Goal: Task Accomplishment & Management: Manage account settings

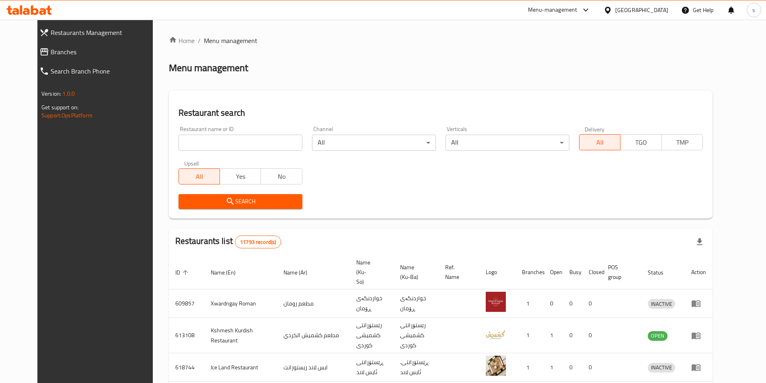
click at [179, 133] on div "Restaurant name or ID Restaurant name or ID" at bounding box center [241, 138] width 124 height 25
click at [179, 138] on input "search" at bounding box center [241, 143] width 124 height 16
paste input "663536"
type input "663536"
click at [186, 208] on button "Search" at bounding box center [241, 201] width 124 height 15
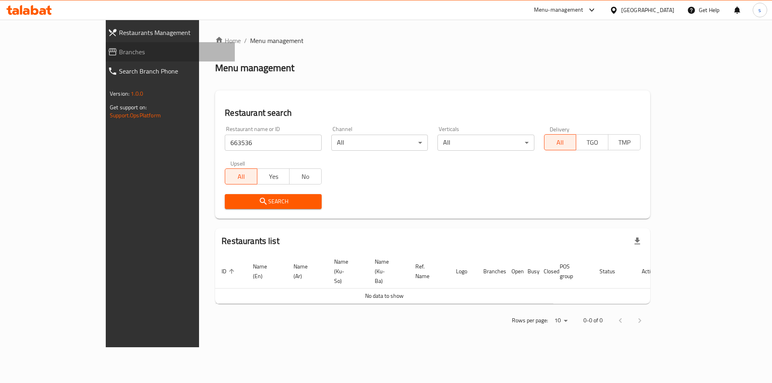
click at [119, 54] on span "Branches" at bounding box center [173, 52] width 109 height 10
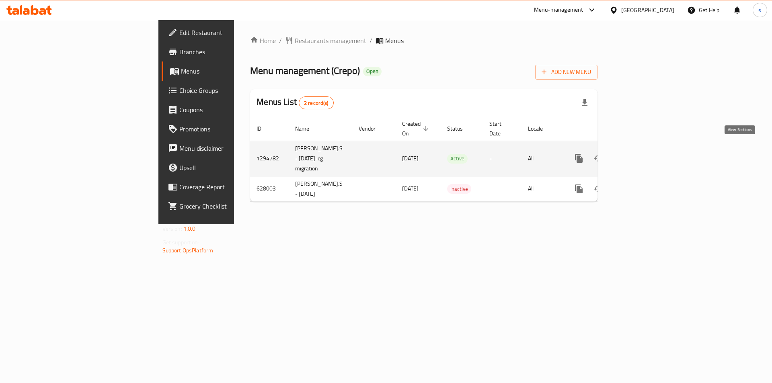
click at [642, 154] on icon "enhanced table" at bounding box center [637, 159] width 10 height 10
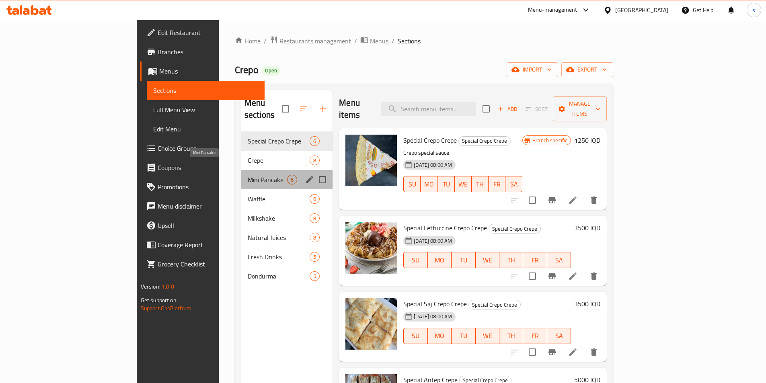
click at [248, 175] on span "Mini Pancake" at bounding box center [267, 180] width 39 height 10
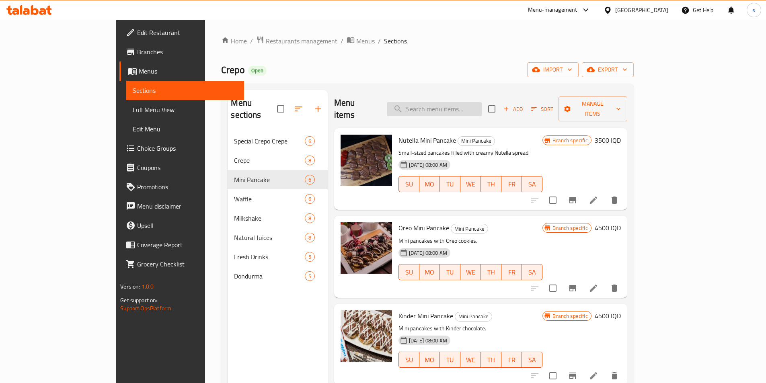
click at [465, 105] on input "search" at bounding box center [434, 109] width 95 height 14
paste input "Pancake mix Box"
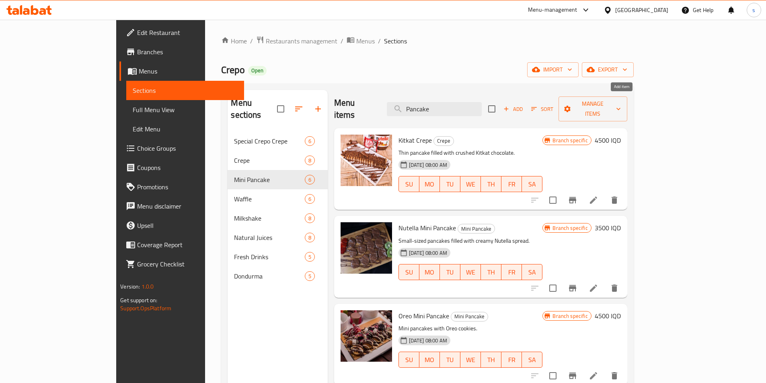
type input "Pancake"
click at [524, 105] on span "Add" at bounding box center [514, 109] width 22 height 9
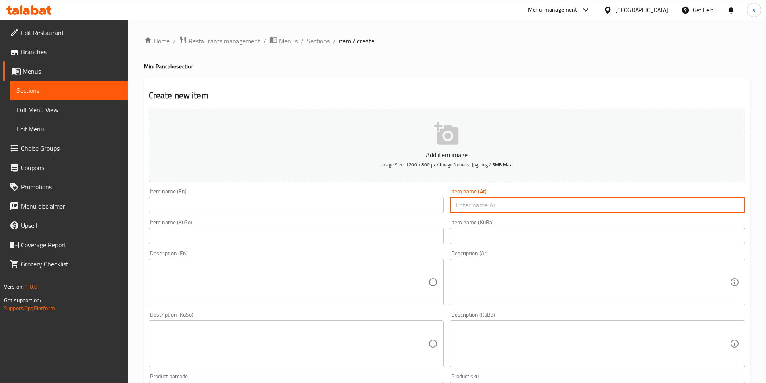
click at [524, 207] on input "text" at bounding box center [597, 205] width 295 height 16
paste input "بوكس مكس بان كيك"
type input "بوكس مكس بان كيك"
click at [218, 206] on input "text" at bounding box center [296, 205] width 295 height 16
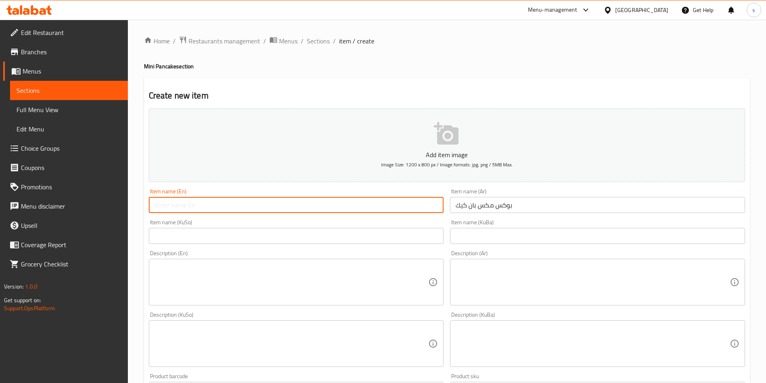
paste input "Pancake Mix Box"
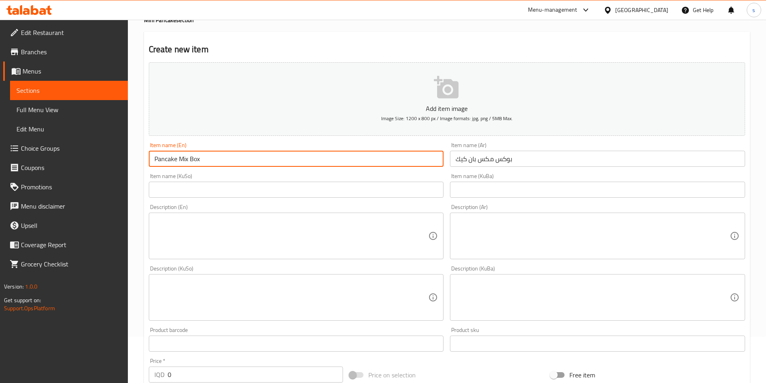
scroll to position [47, 0]
type input "Pancake Mix Box"
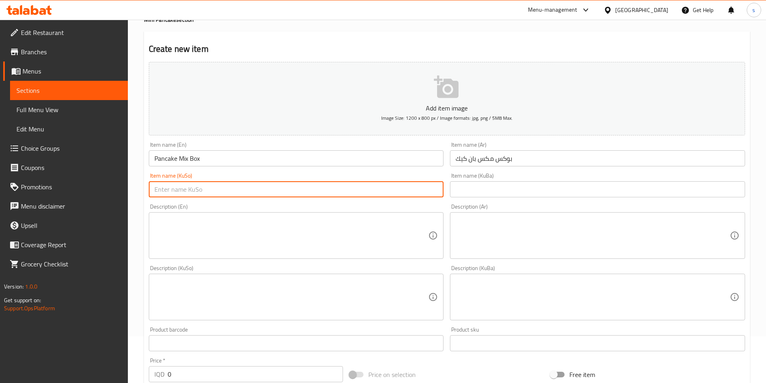
click at [407, 191] on input "text" at bounding box center [296, 189] width 295 height 16
type input "بۆکسی مووشەکەلی پان کێک"
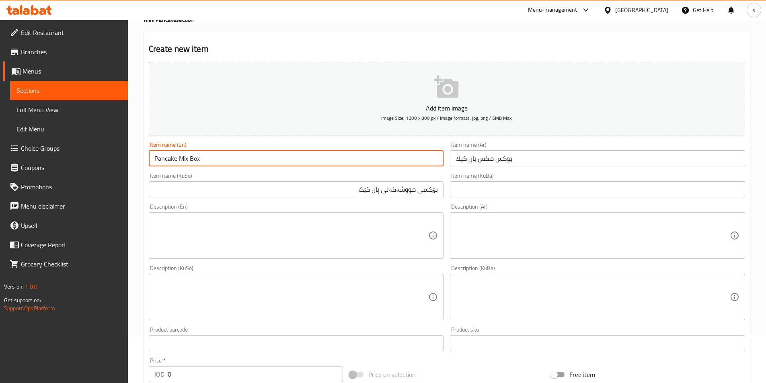
drag, startPoint x: 175, startPoint y: 156, endPoint x: 152, endPoint y: 157, distance: 23.4
click at [152, 157] on input "Pancake Mix Box" at bounding box center [296, 158] width 295 height 16
click at [161, 159] on input "Pancake Mix Box" at bounding box center [296, 158] width 295 height 16
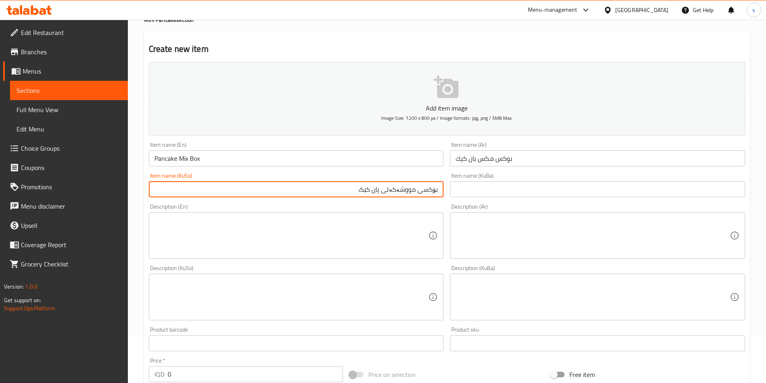
drag, startPoint x: 329, startPoint y: 193, endPoint x: 383, endPoint y: 198, distance: 54.9
click at [383, 198] on input "بۆکسی مووشەکەلی پان کێک" at bounding box center [296, 189] width 295 height 16
click at [495, 239] on textarea at bounding box center [593, 236] width 274 height 38
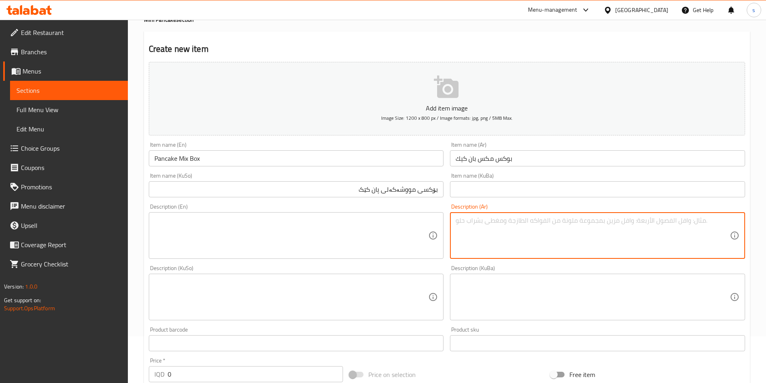
paste textarea "ميني بان كيك مع مكس من كريب وصلصات شوكولاتة"
type textarea "ميني بان كيك مع مكس من كريب وصلصات شوكولاتة"
click at [352, 233] on textarea at bounding box center [291, 236] width 274 height 38
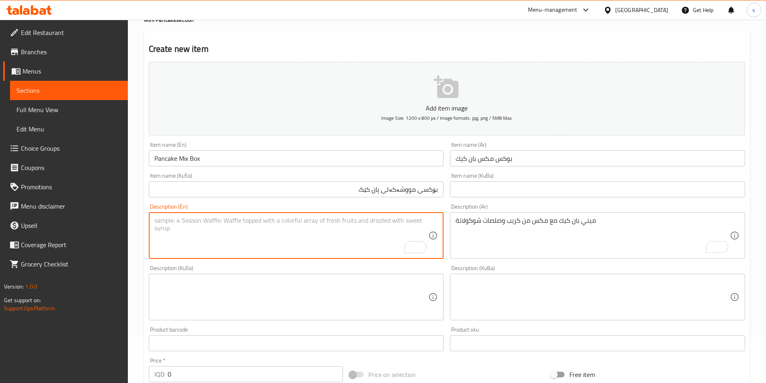
paste textarea "Mini pancakes with mix of crepe and chocolate sauces"
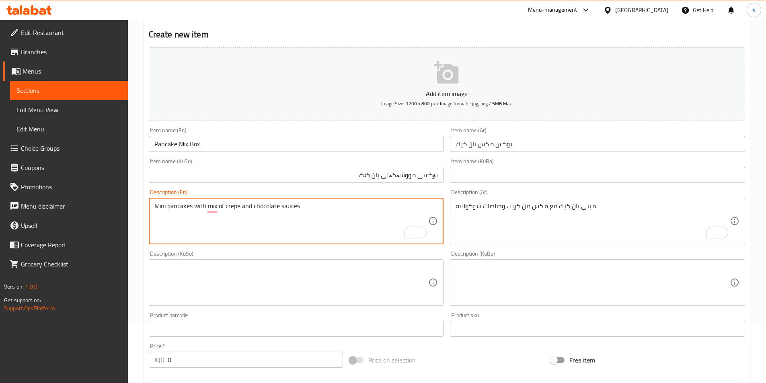
scroll to position [66, 0]
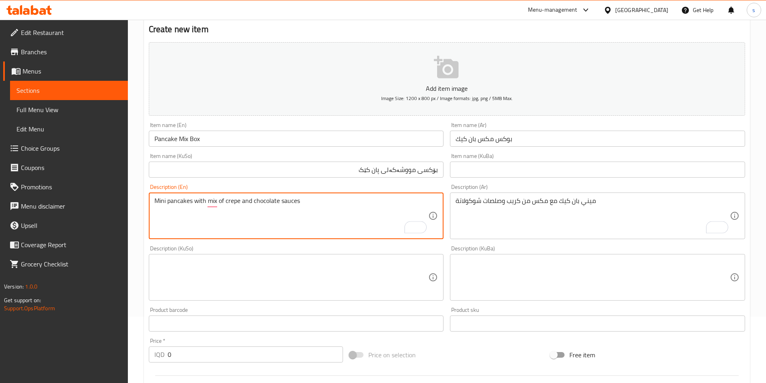
type textarea "Mini pancakes with mix of crepe and chocolate sauces"
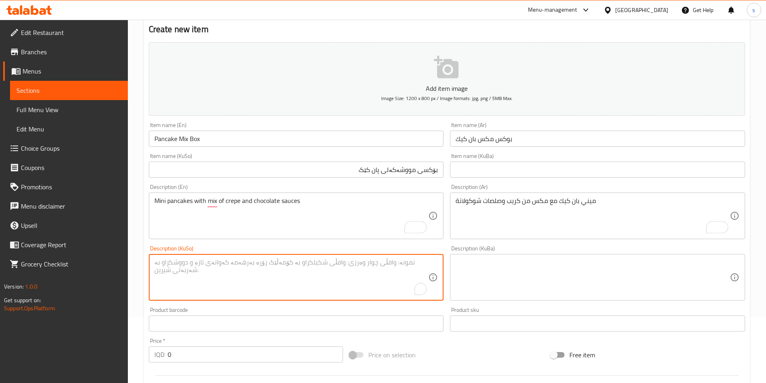
click at [399, 266] on textarea "To enrich screen reader interactions, please activate Accessibility in Grammarl…" at bounding box center [291, 278] width 274 height 38
click at [355, 263] on textarea "To enrich screen reader interactions, please activate Accessibility in Grammarl…" at bounding box center [291, 278] width 274 height 38
type textarea "مینی پان کێک لەگەل مووشەکەلی کریپ و سۆسەکانی چۆکلاتە"
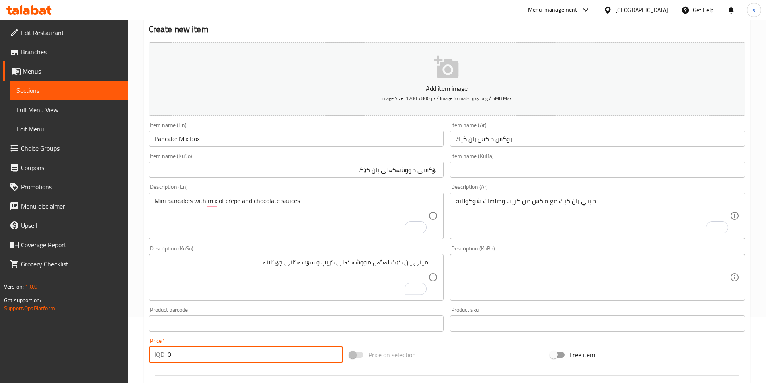
drag, startPoint x: 171, startPoint y: 358, endPoint x: 167, endPoint y: 359, distance: 4.9
click at [167, 359] on div "IQD 0 Price *" at bounding box center [246, 355] width 195 height 16
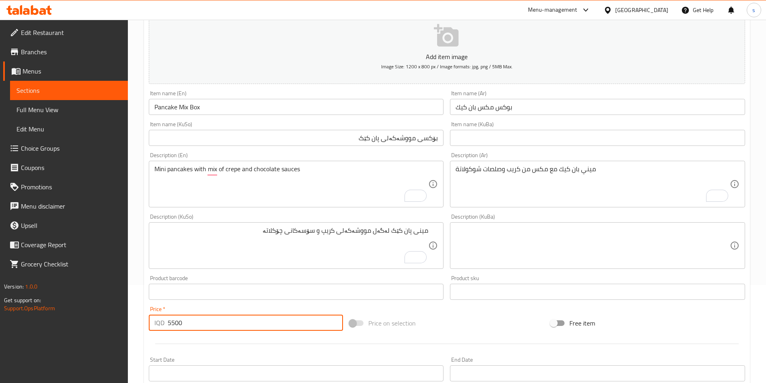
scroll to position [101, 0]
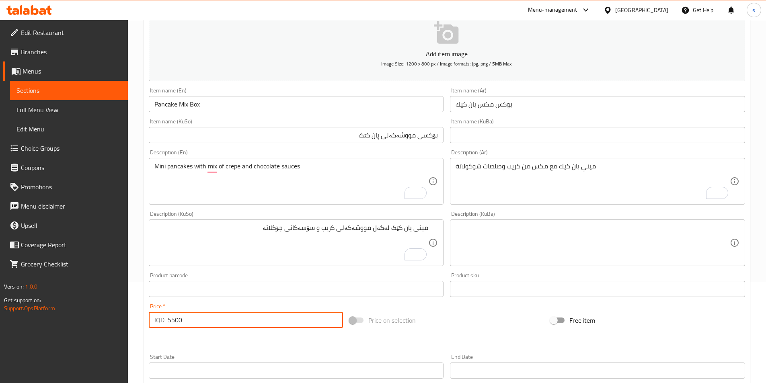
type input "5500"
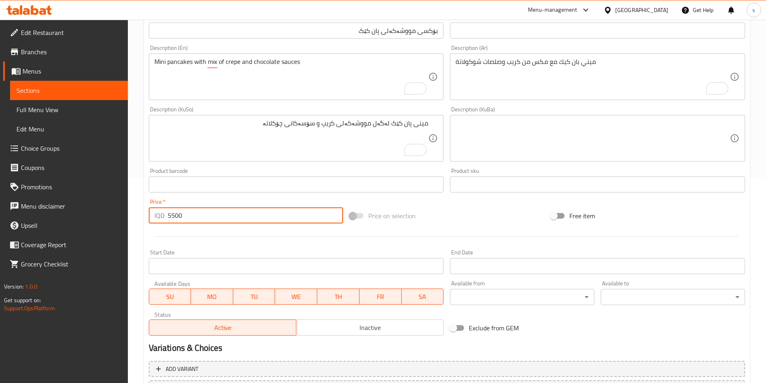
scroll to position [278, 0]
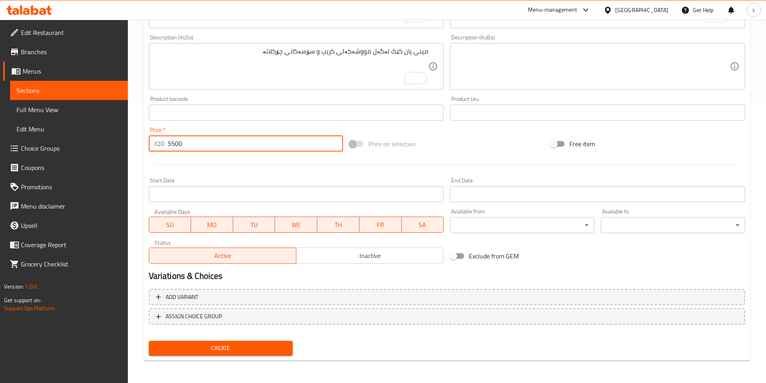
click at [172, 351] on span "Create" at bounding box center [221, 349] width 132 height 10
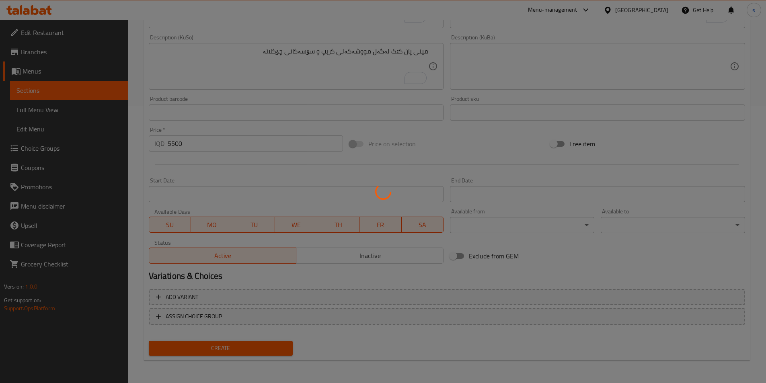
type input "0"
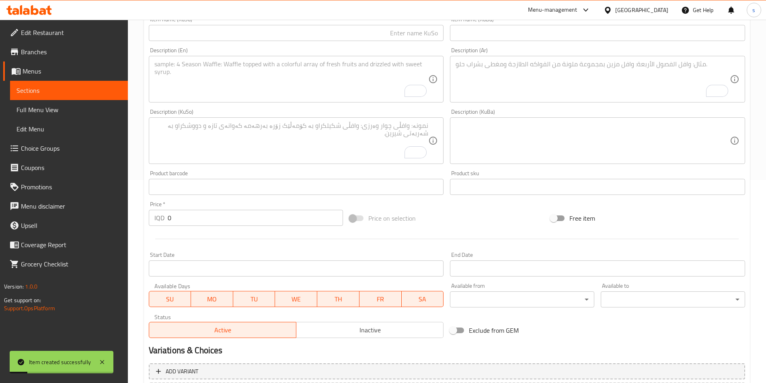
scroll to position [192, 0]
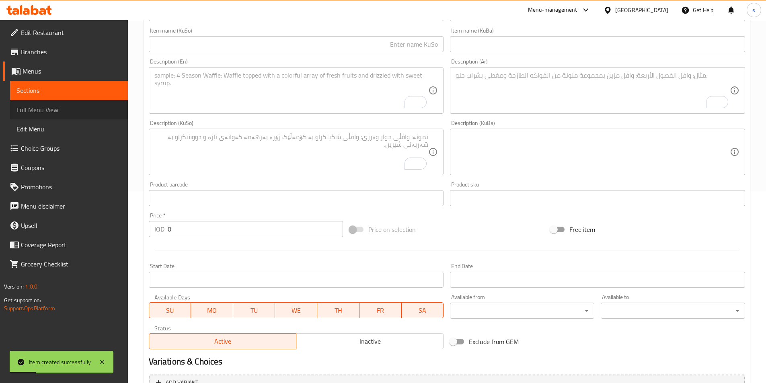
click at [89, 109] on span "Full Menu View" at bounding box center [68, 110] width 105 height 10
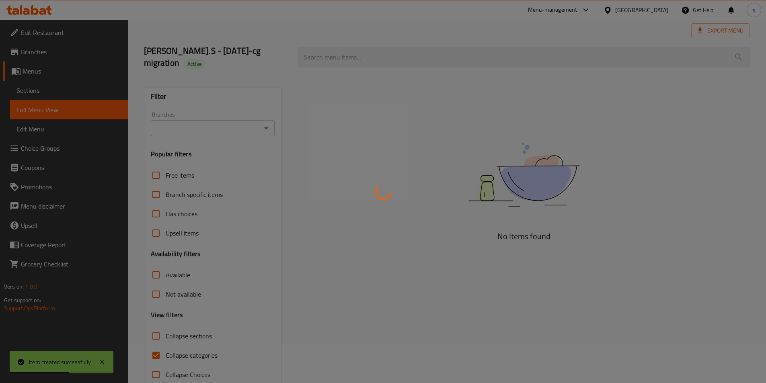
scroll to position [45, 0]
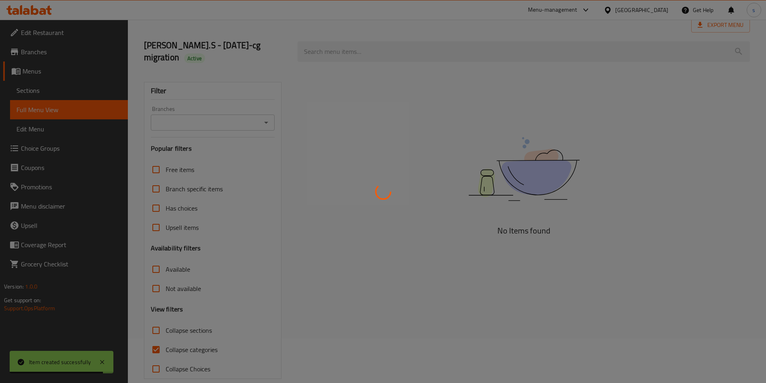
click at [156, 317] on div at bounding box center [383, 191] width 766 height 383
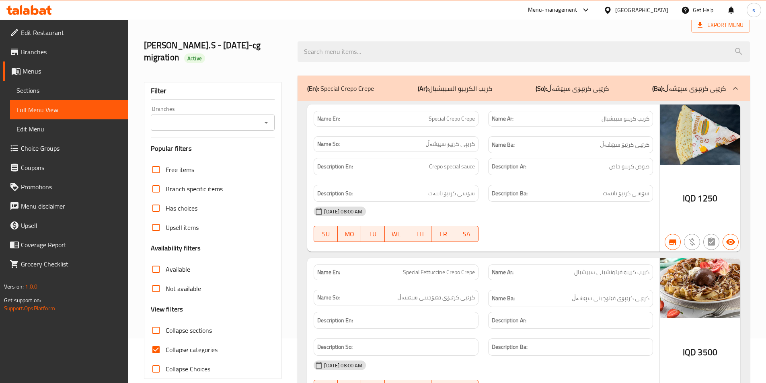
click at [157, 321] on input "Collapse sections" at bounding box center [155, 330] width 19 height 19
checkbox input "true"
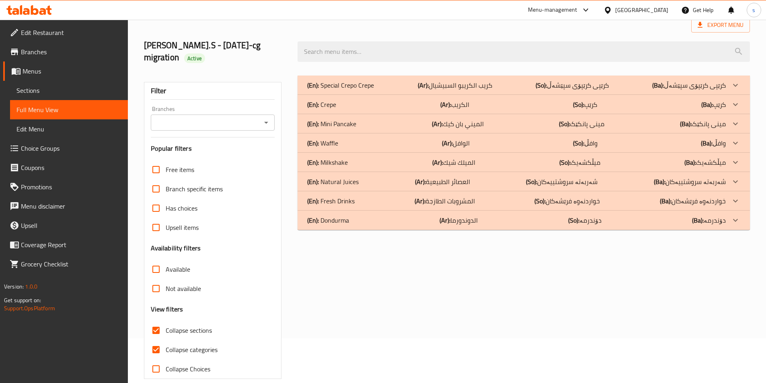
click at [157, 340] on input "Collapse categories" at bounding box center [155, 349] width 19 height 19
checkbox input "false"
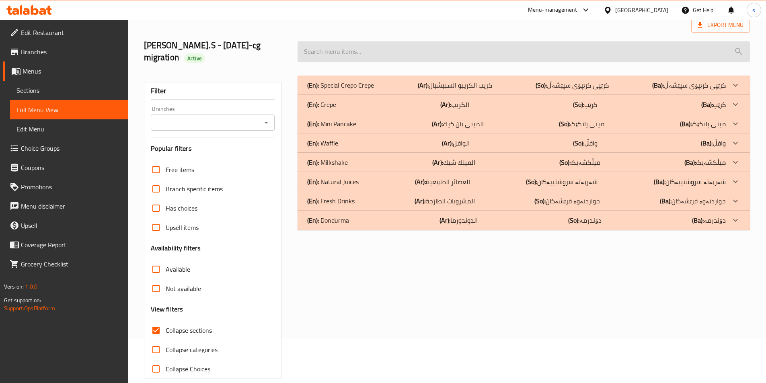
click at [342, 41] on input "search" at bounding box center [524, 51] width 453 height 21
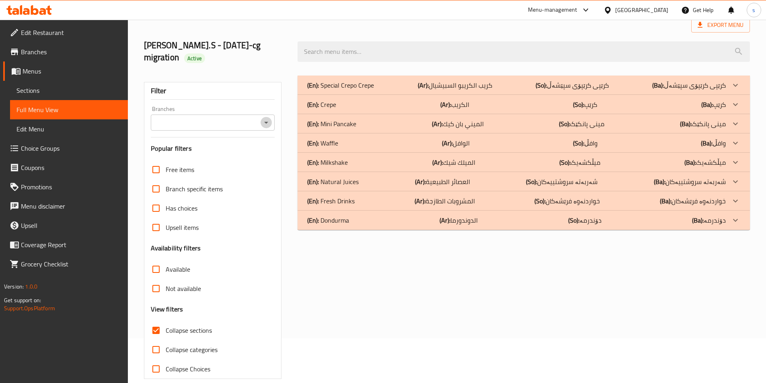
click at [268, 118] on icon "Open" at bounding box center [267, 123] width 10 height 10
click at [257, 144] on li "Crepo, Gre Base" at bounding box center [212, 145] width 124 height 14
type input "Crepo, Gre Base"
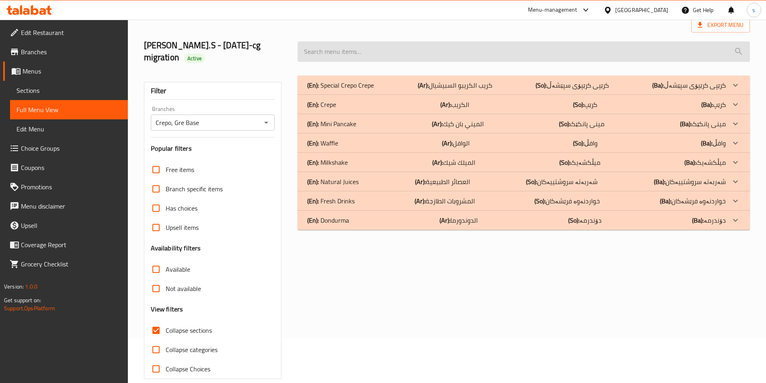
click at [317, 47] on input "search" at bounding box center [524, 51] width 453 height 21
paste input "Pancake Mix Box"
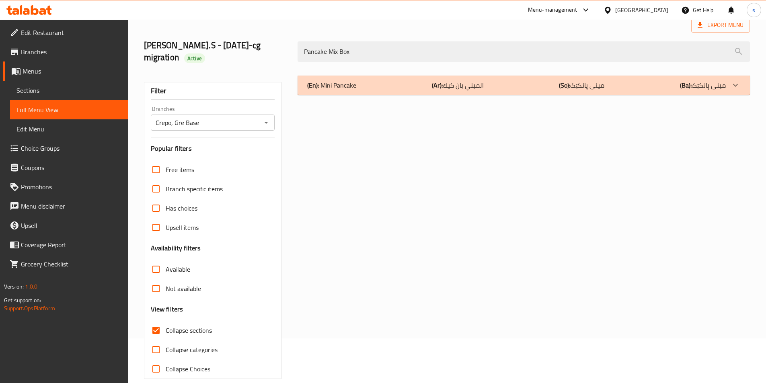
type input "Pancake Mix Box"
click at [411, 80] on div "(En): Mini Pancake (Ar): الميني بان كيك (So): مینی پانکێک (Ba): مینی پانکێک" at bounding box center [516, 85] width 419 height 10
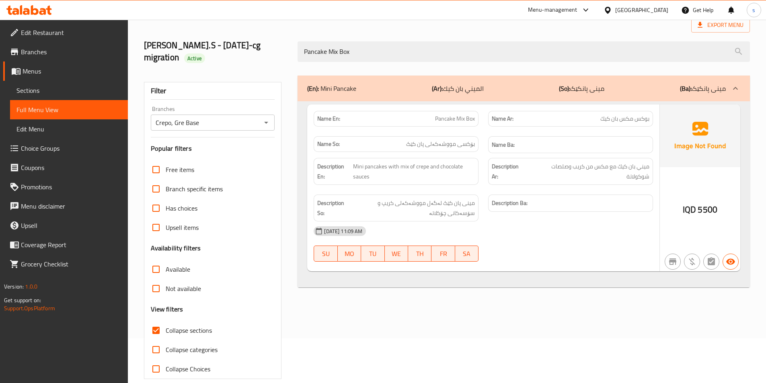
click at [38, 10] on icon at bounding box center [35, 10] width 8 height 10
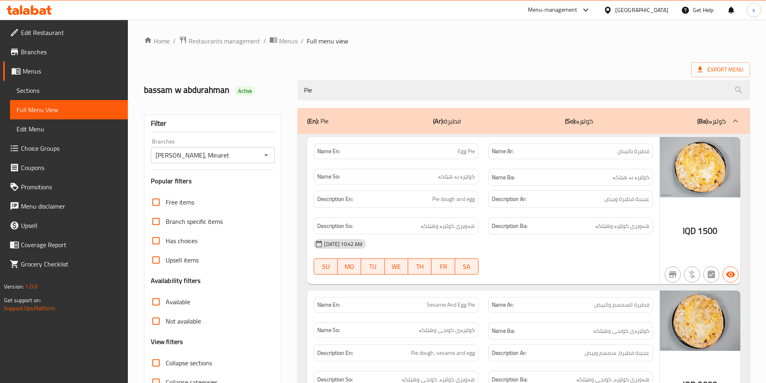
scroll to position [902, 0]
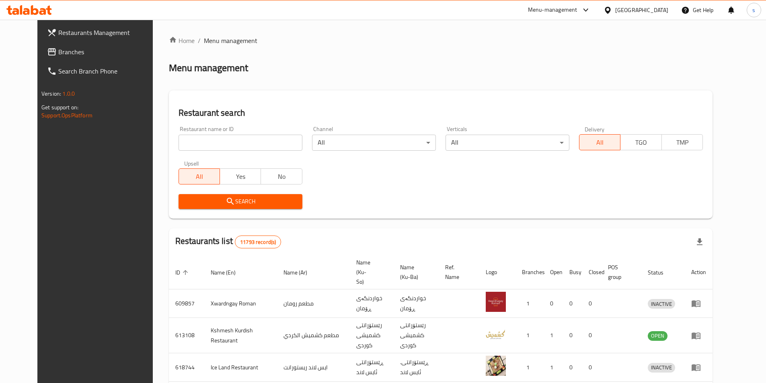
click at [179, 143] on input "search" at bounding box center [241, 143] width 124 height 16
paste input "Lano Fast Food"
type input "Lano Fast Food"
click button "Search" at bounding box center [241, 201] width 124 height 15
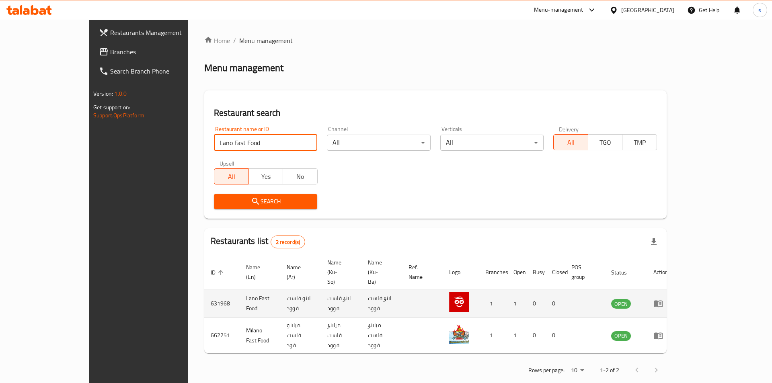
click at [663, 301] on icon "enhanced table" at bounding box center [658, 304] width 9 height 7
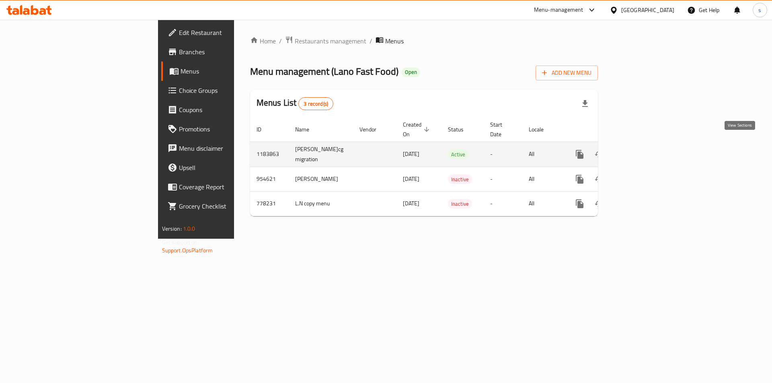
click at [648, 145] on link "enhanced table" at bounding box center [637, 154] width 19 height 19
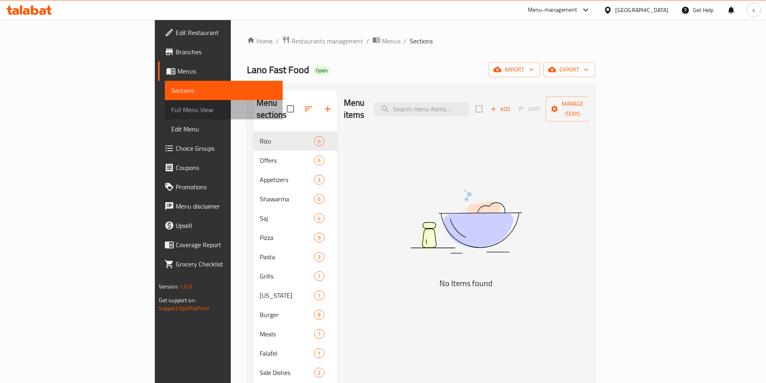
click at [171, 111] on span "Full Menu View" at bounding box center [223, 110] width 105 height 10
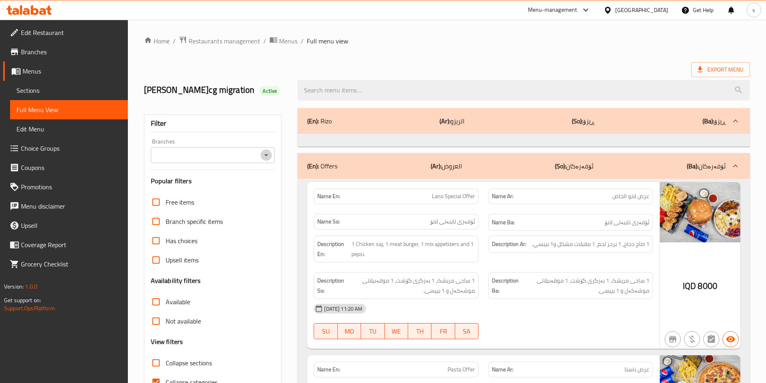
click at [264, 156] on icon "Open" at bounding box center [267, 155] width 10 height 10
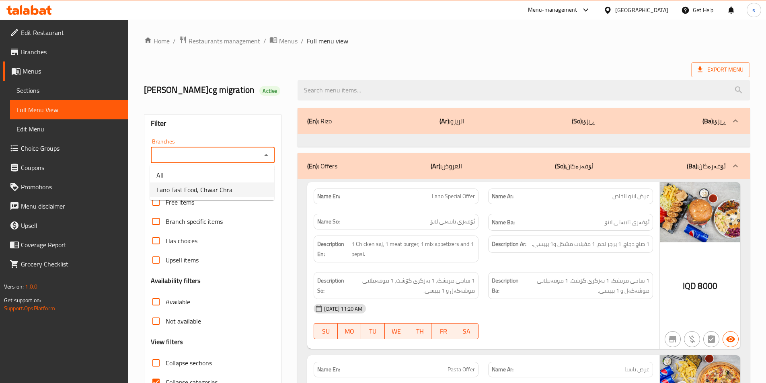
click at [243, 187] on li "Lano Fast Food, Chwar Chra" at bounding box center [212, 190] width 124 height 14
type input "Lano Fast Food, Chwar Chra"
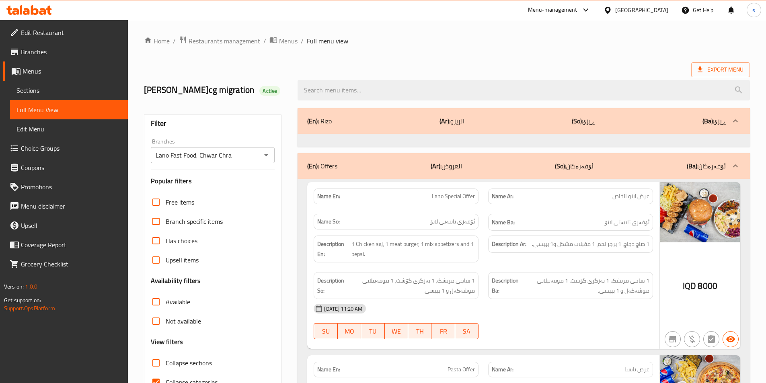
click at [330, 91] on input "search" at bounding box center [524, 90] width 453 height 21
paste input "Mixed Appetizers"
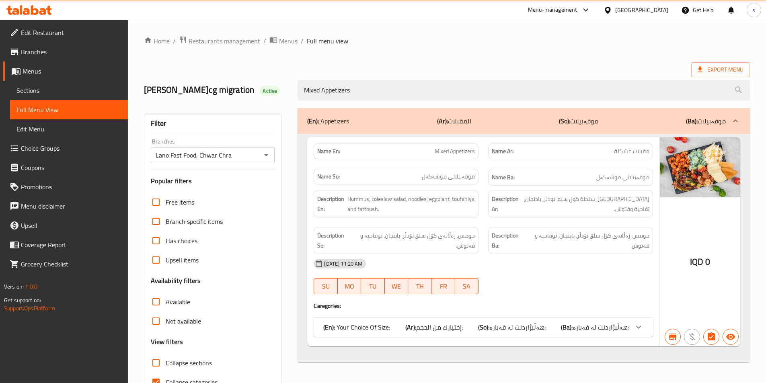
type input "Mixed Appetizers"
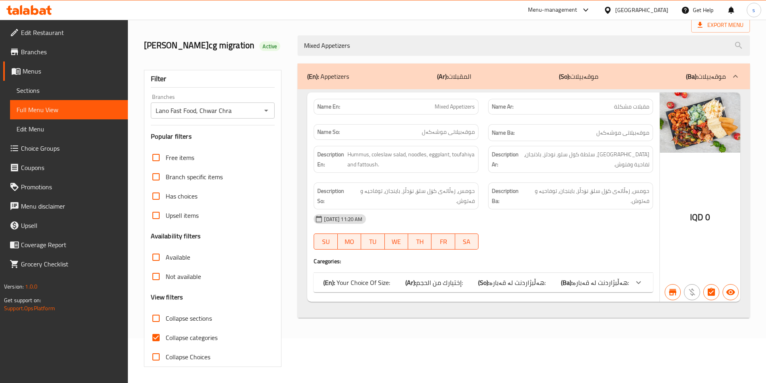
click at [155, 340] on input "Collapse categories" at bounding box center [155, 337] width 19 height 19
checkbox input "false"
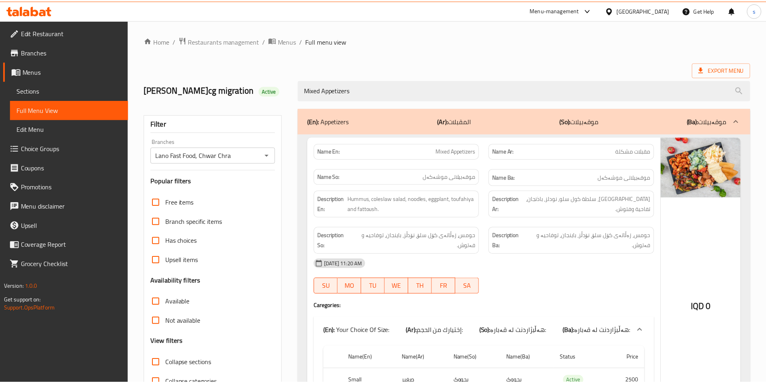
scroll to position [86, 0]
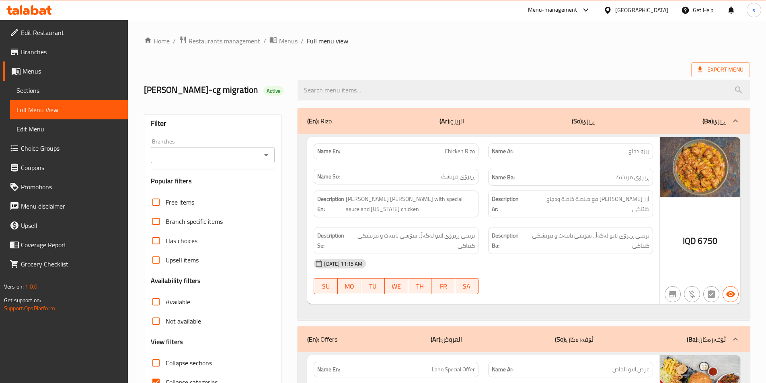
click at [263, 161] on div at bounding box center [266, 155] width 10 height 11
click at [265, 157] on icon "Open" at bounding box center [267, 155] width 10 height 10
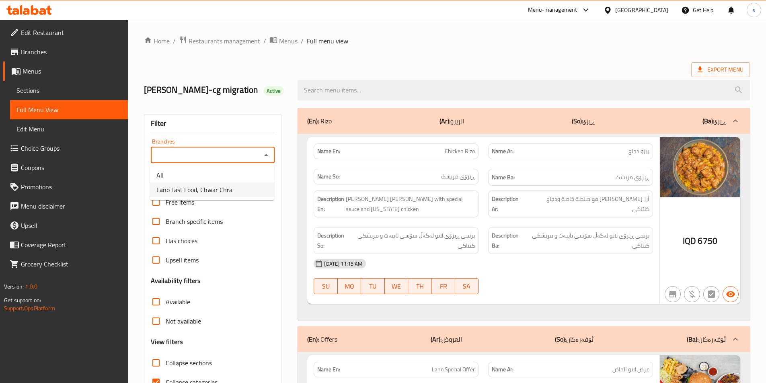
click at [260, 192] on li "Lano Fast Food, Chwar Chra" at bounding box center [212, 190] width 124 height 14
type input "Lano Fast Food, Chwar Chra"
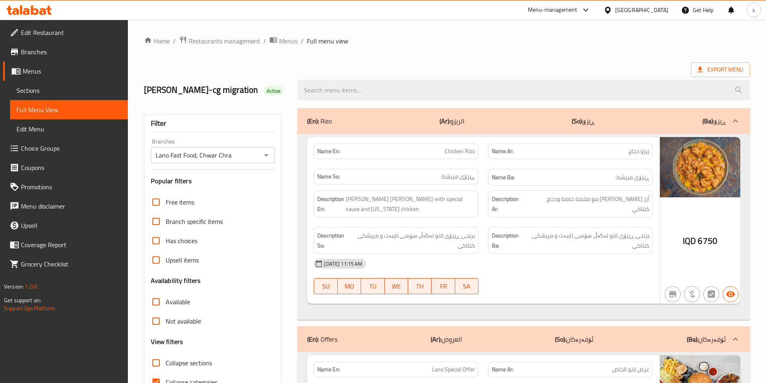
click at [320, 94] on input "search" at bounding box center [524, 90] width 453 height 21
paste input "Mixed Appetizers"
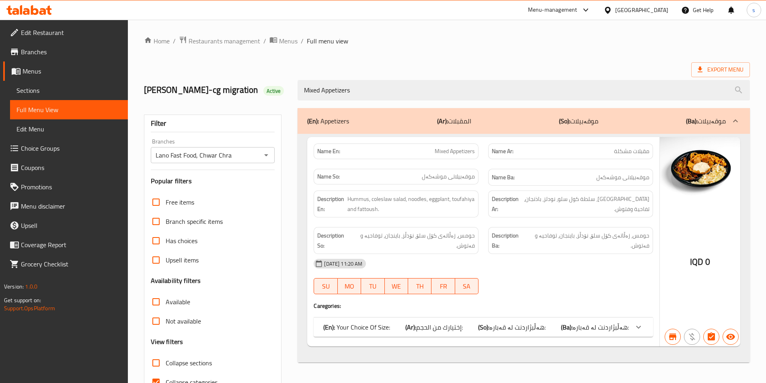
scroll to position [45, 0]
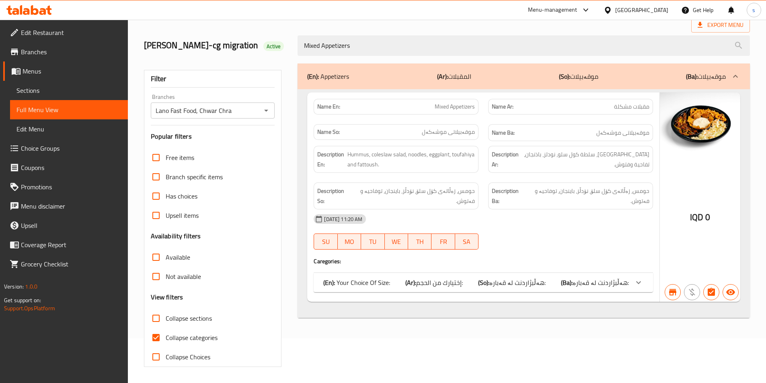
type input "Mixed Appetizers"
click at [157, 339] on input "Collapse categories" at bounding box center [155, 337] width 19 height 19
checkbox input "false"
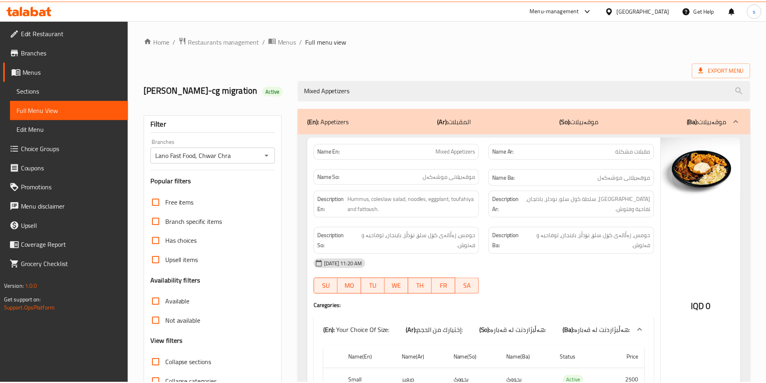
scroll to position [86, 0]
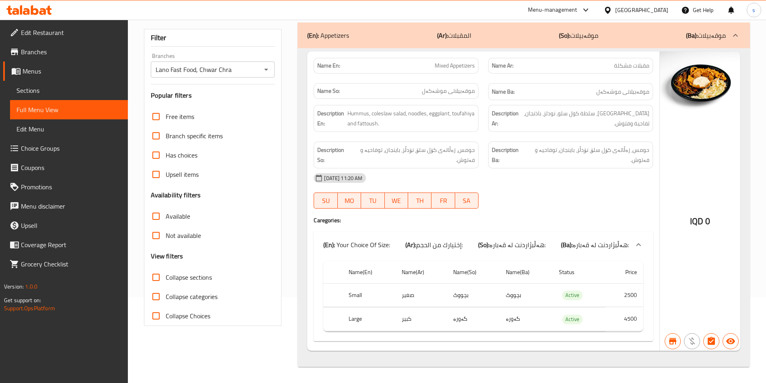
click at [54, 94] on span "Sections" at bounding box center [68, 91] width 105 height 10
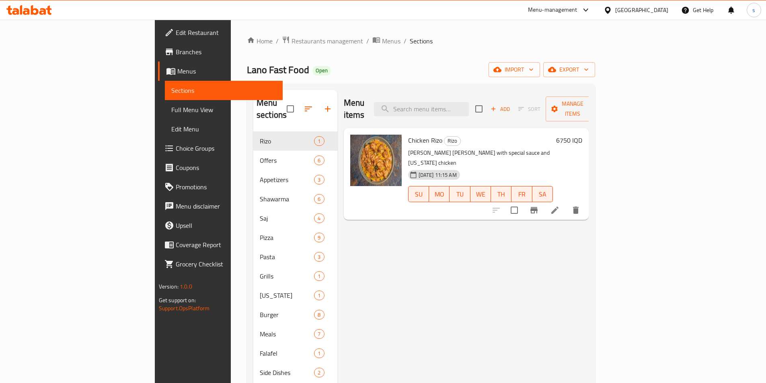
click at [493, 111] on div "Menu items Add Sort Manage items" at bounding box center [466, 109] width 245 height 38
click at [469, 105] on input "search" at bounding box center [421, 109] width 95 height 14
paste input "Caesar"
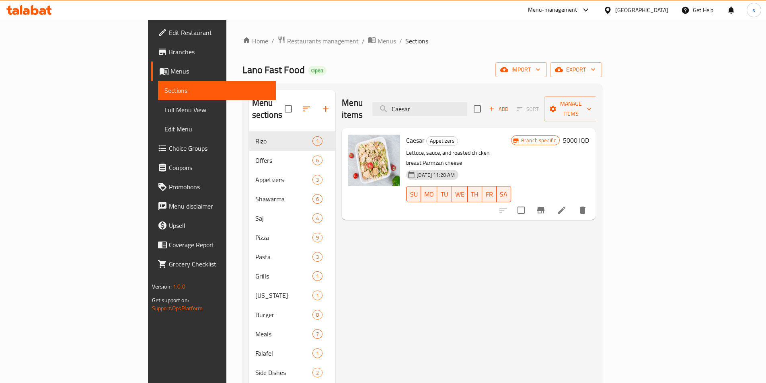
type input "Caesar"
click at [567, 206] on icon at bounding box center [562, 211] width 10 height 10
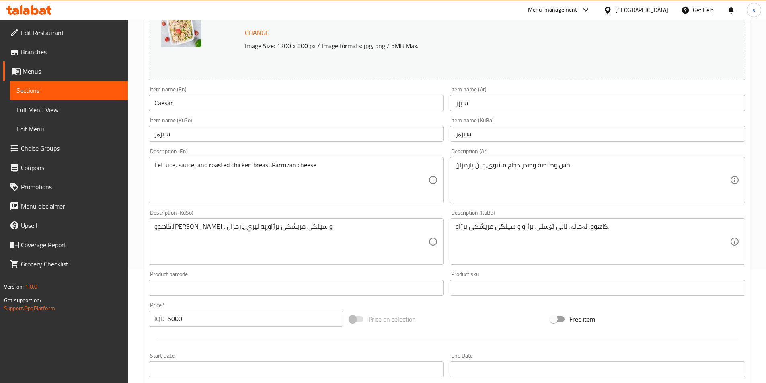
scroll to position [124, 0]
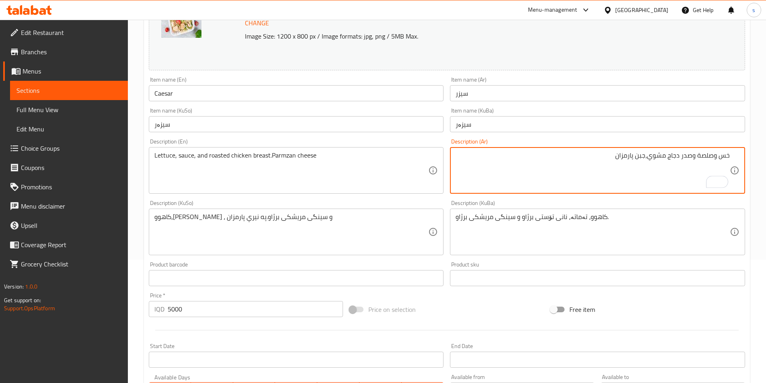
click at [713, 157] on textarea "خس وصلصة وصدر دجاج مشوي،جبن پارمزان" at bounding box center [593, 171] width 274 height 38
type textarea "خس صلصة وصدر دجاج مشوي،جبن پارمزان"
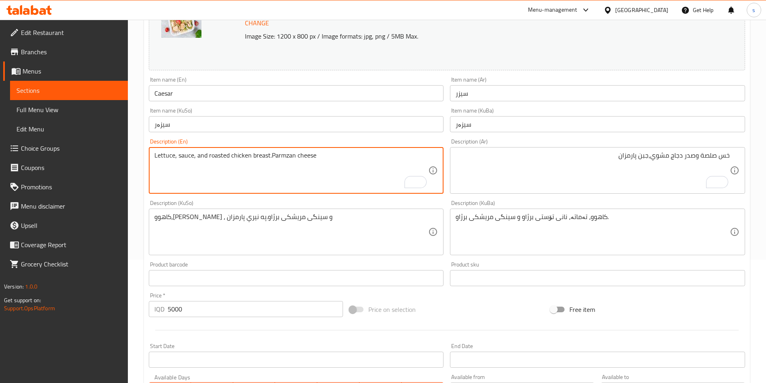
click at [206, 155] on textarea "Lettuce, sauce, and roasted chicken breast.Parmzan cheese" at bounding box center [291, 171] width 274 height 38
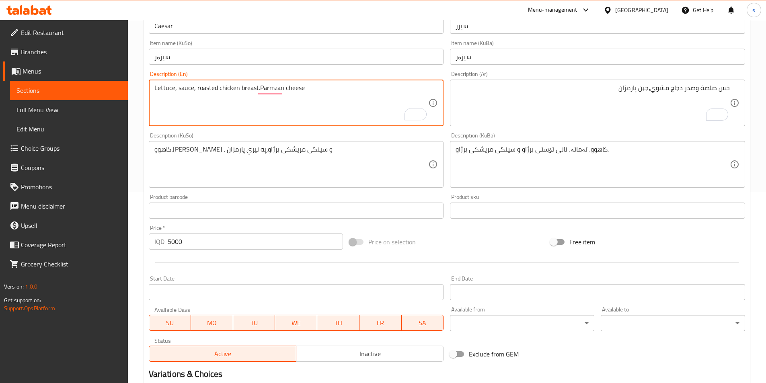
scroll to position [201, 0]
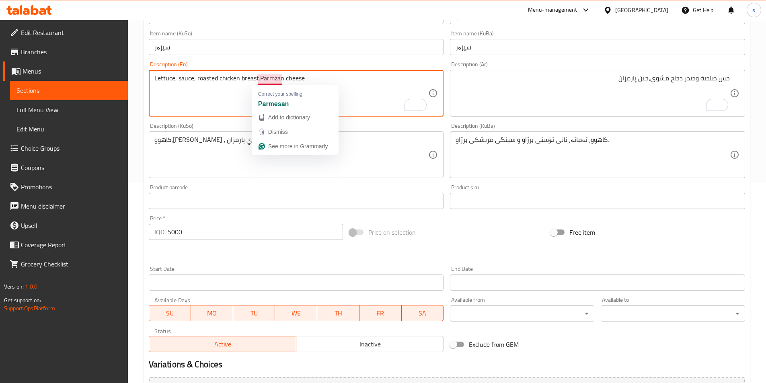
click at [259, 80] on textarea "Lettuce, sauce, roasted chicken breast.Parmzan cheese" at bounding box center [291, 93] width 274 height 38
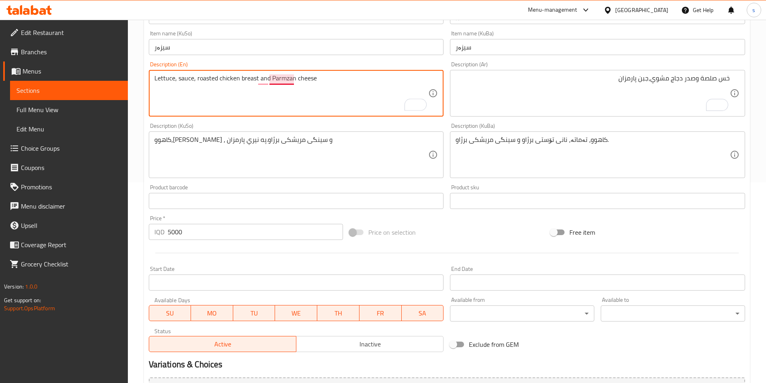
click at [290, 80] on textarea "Lettuce, sauce, roasted chicken breast and Parmzan cheese" at bounding box center [291, 93] width 274 height 38
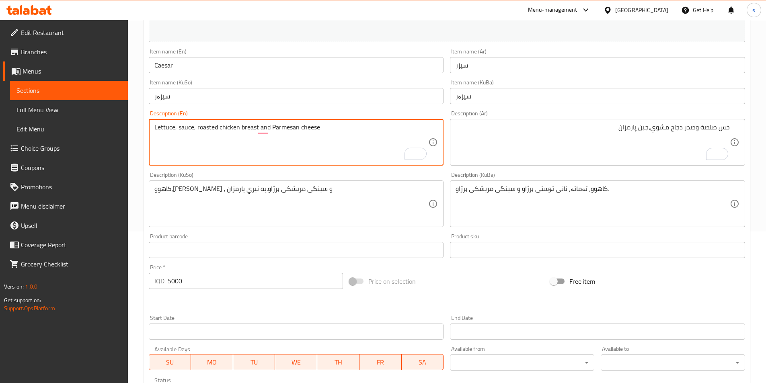
scroll to position [144, 0]
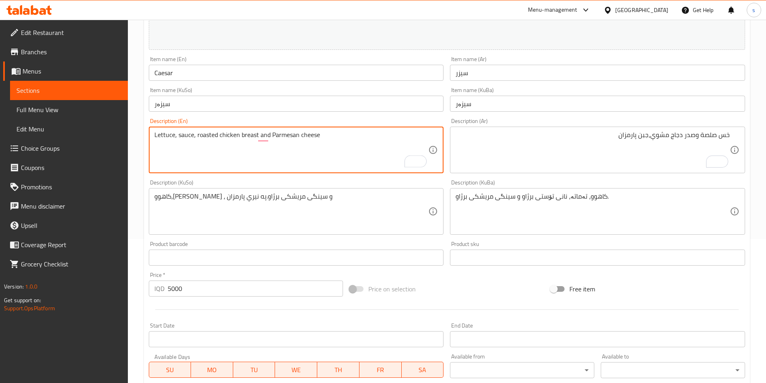
type textarea "Lettuce, sauce, roasted chicken breast and Parmesan cheese"
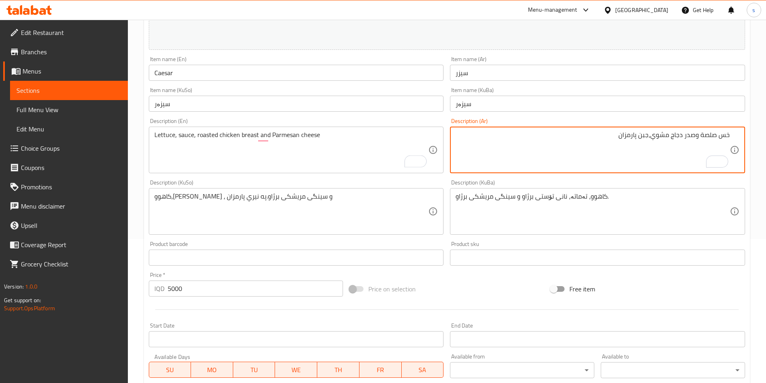
click at [719, 135] on textarea "خس صلصة وصدر دجاج مشوي،جبن پارمزان" at bounding box center [593, 150] width 274 height 38
click at [700, 136] on textarea "خس، صلصة وصدر دجاج مشوي،جبن پارمزان" at bounding box center [593, 150] width 274 height 38
click at [696, 138] on textarea "خس، صلصة، وصدر دجاج مشوي،جبن پارمزان" at bounding box center [593, 150] width 274 height 38
click at [694, 138] on textarea "خس، صلصة، وصدر دجاج مشوي،جبن پارمزان" at bounding box center [593, 150] width 274 height 38
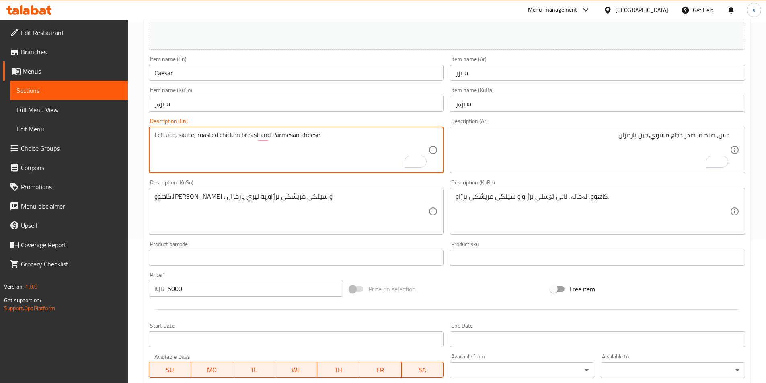
click at [202, 142] on textarea "Lettuce, sauce, roasted chicken breast and Parmesan cheese" at bounding box center [291, 150] width 274 height 38
click at [292, 135] on textarea "Lettuce, sauce, roasted chicken breast and Parmesan cheese" at bounding box center [291, 150] width 274 height 38
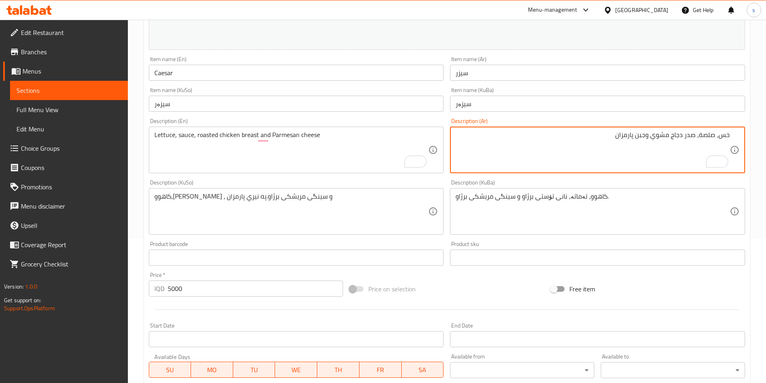
click at [622, 137] on textarea "خس، صلصة، صدر دجاج مشوي وجبن پارمزان" at bounding box center [593, 150] width 274 height 38
paste textarea "بارمي"
type textarea "خس، صلصة، صدر دجاج مشوي وجبن بارميزان"
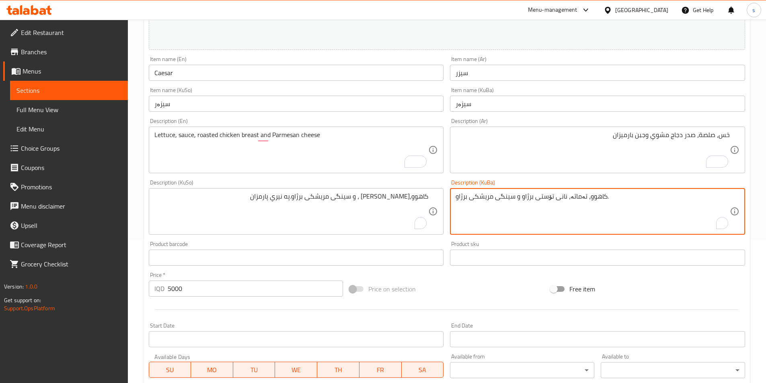
click at [644, 217] on textarea "کاهوو، تەماتە، نانی تۆستی برژاو و سینگی مریشکی برژاو." at bounding box center [593, 212] width 274 height 38
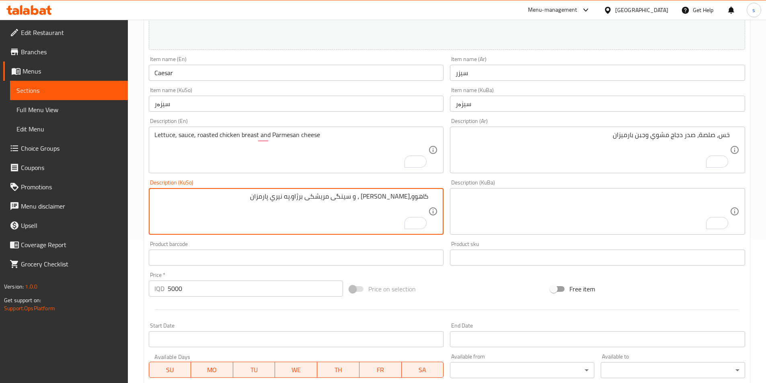
click at [412, 196] on textarea "کاهوو،سؤس ، و سینگی مریشکی برژاو.په نيري پارمزان" at bounding box center [291, 212] width 274 height 38
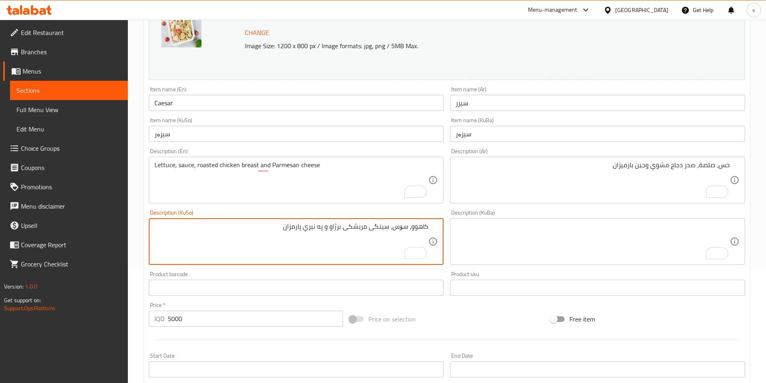
scroll to position [132, 0]
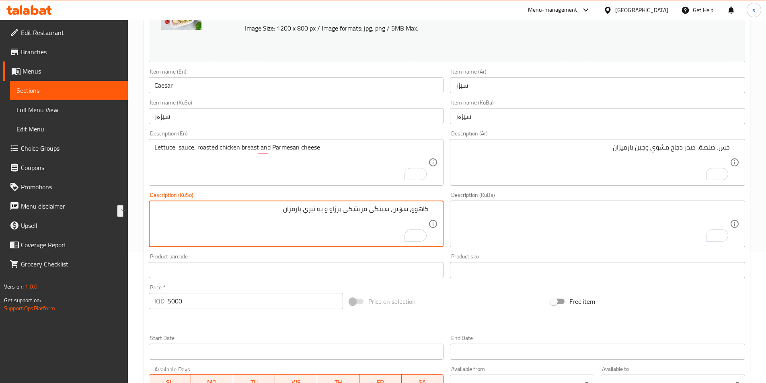
drag, startPoint x: 276, startPoint y: 207, endPoint x: 310, endPoint y: 216, distance: 35.6
click at [310, 216] on textarea "کاهوو، سۆس، سینگی مریشکی برژاو و په نيري پارمزان" at bounding box center [291, 224] width 274 height 38
paste textarea "پارمیزان"
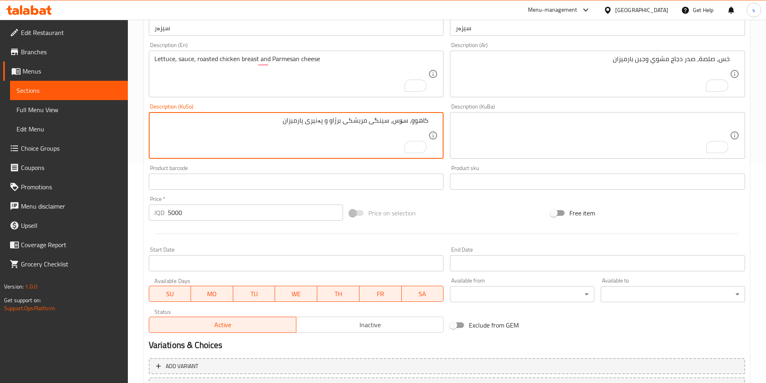
scroll to position [289, 0]
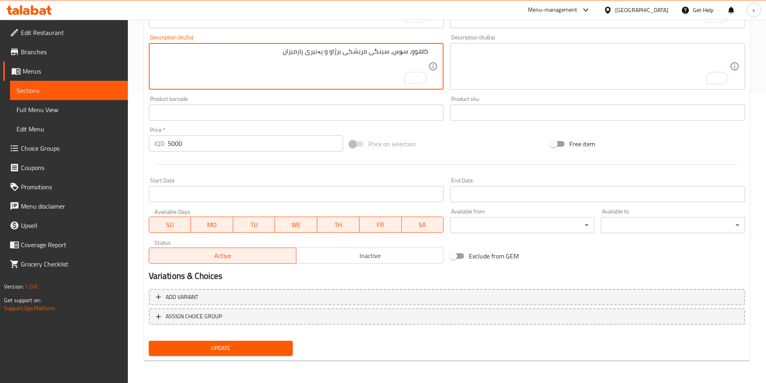
type textarea "کاهوو، سۆس، سینگی مریشکی برژاو و پەنیری پارمیزان"
click at [246, 353] on span "Update" at bounding box center [221, 349] width 132 height 10
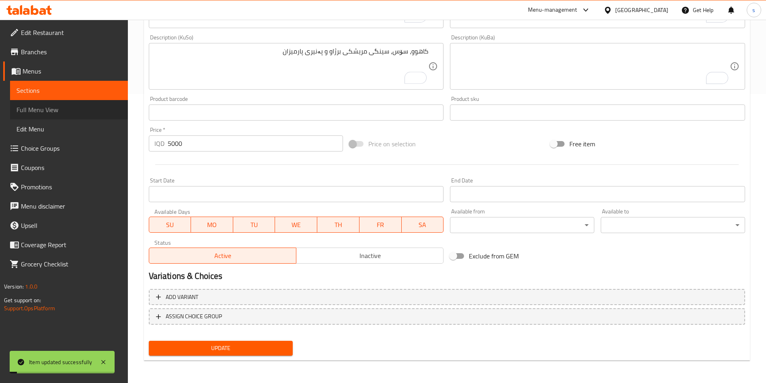
click at [41, 114] on span "Full Menu View" at bounding box center [68, 110] width 105 height 10
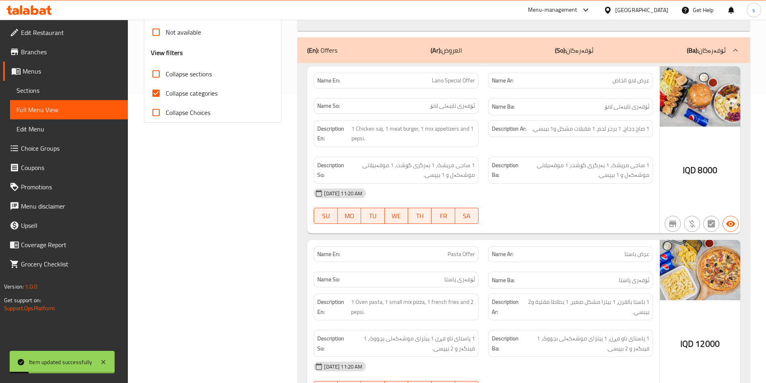
click at [158, 72] on input "Collapse sections" at bounding box center [155, 73] width 19 height 19
checkbox input "true"
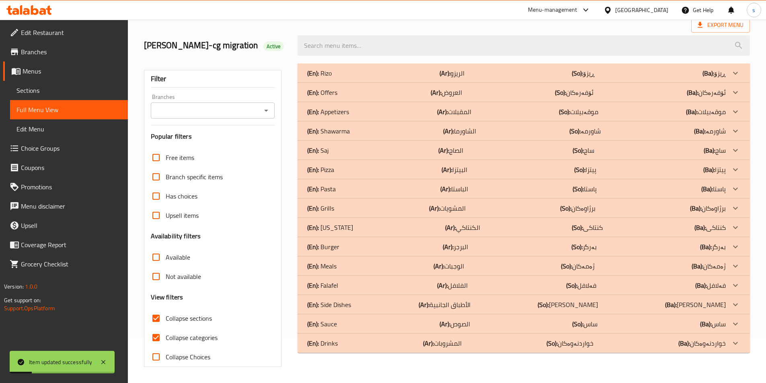
click at [154, 328] on input "Collapse categories" at bounding box center [155, 337] width 19 height 19
checkbox input "false"
click at [234, 113] on input "Branches" at bounding box center [206, 110] width 106 height 11
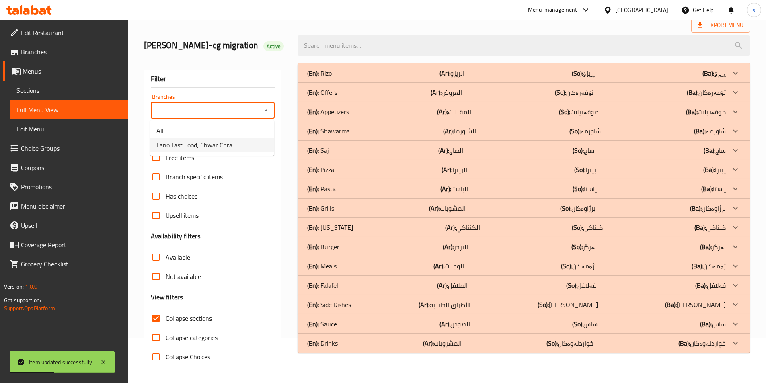
click at [236, 147] on li "Lano Fast Food, Chwar Chra" at bounding box center [212, 145] width 124 height 14
type input "Lano Fast Food, Chwar Chra"
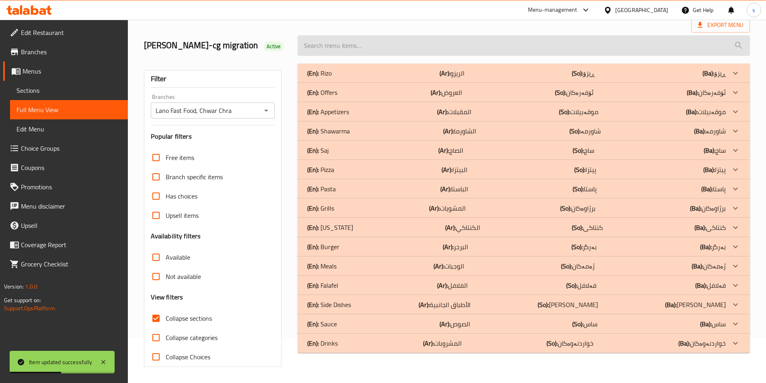
click at [343, 47] on input "search" at bounding box center [524, 45] width 453 height 21
paste input "Mixed Appetizers"
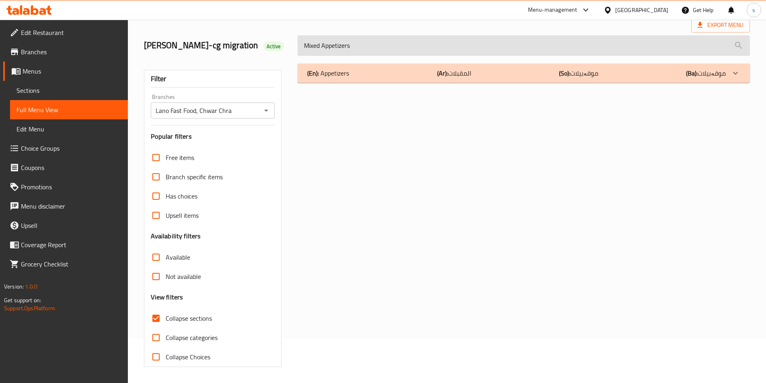
drag, startPoint x: 367, startPoint y: 43, endPoint x: 299, endPoint y: 43, distance: 67.2
click at [299, 43] on input "Mixed Appetizers" at bounding box center [524, 45] width 453 height 21
paste input "Caesar"
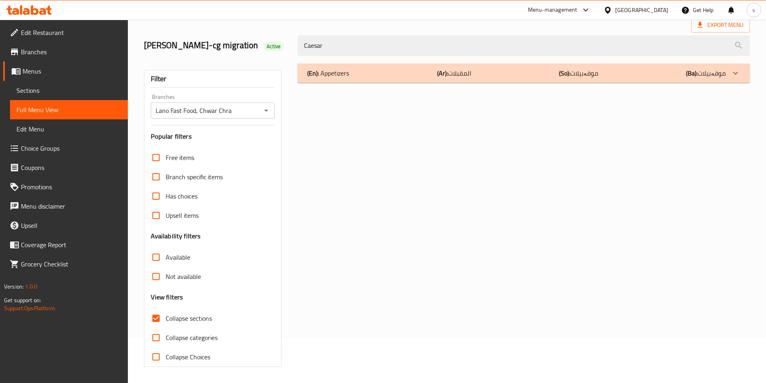
type input "Caesar"
click at [387, 68] on div "(En): Appetizers (Ar): المقبلات (So): موقەبیلات (Ba): موقەبیلات" at bounding box center [524, 73] width 453 height 19
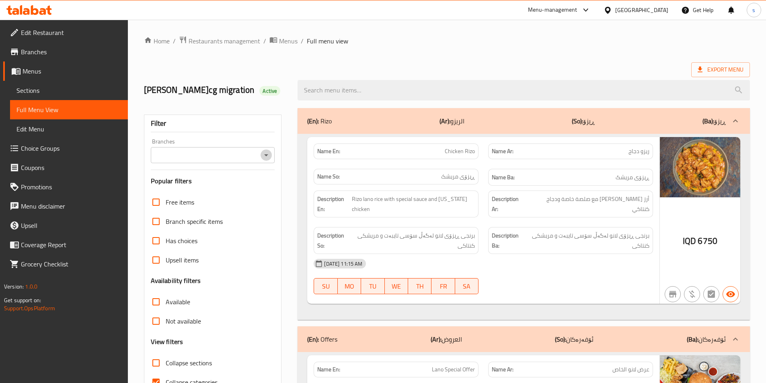
click at [265, 158] on icon "Open" at bounding box center [267, 155] width 10 height 10
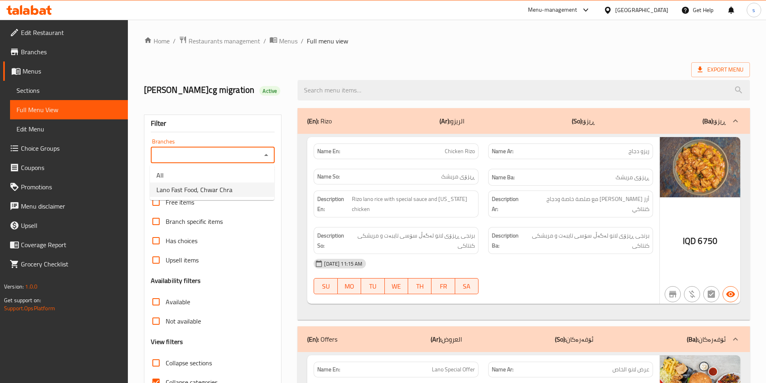
click at [257, 194] on li "Lano Fast Food, Chwar Chra" at bounding box center [212, 190] width 124 height 14
type input "Lano Fast Food, Chwar Chra"
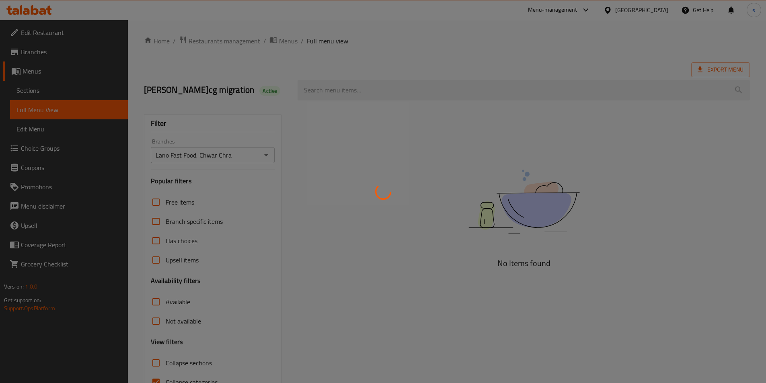
click at [318, 95] on div at bounding box center [383, 191] width 766 height 383
click at [320, 92] on div at bounding box center [383, 191] width 766 height 383
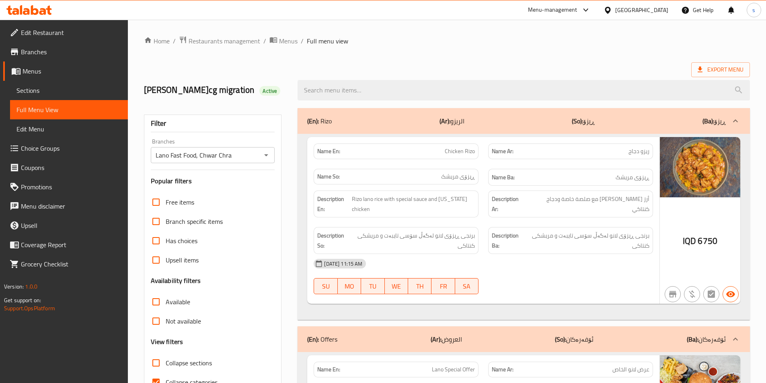
click at [320, 92] on input "search" at bounding box center [524, 90] width 453 height 21
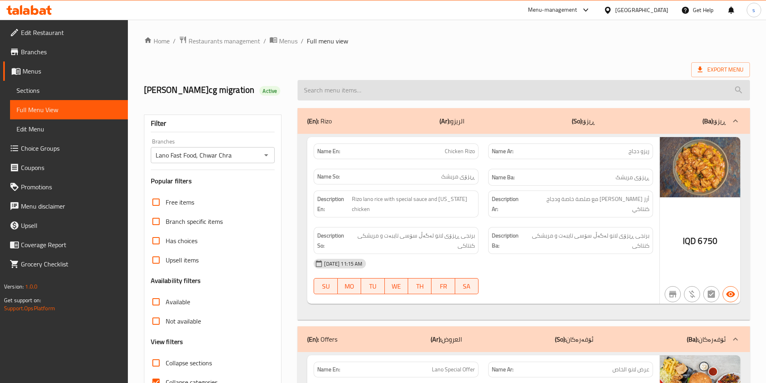
click at [320, 91] on input "search" at bounding box center [524, 90] width 453 height 21
paste input "Fattoush"
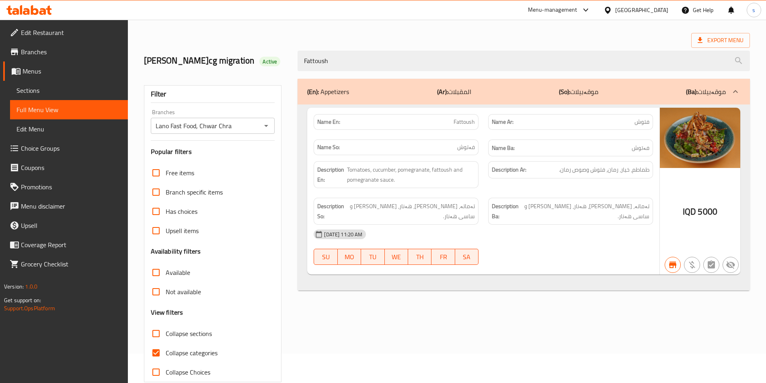
scroll to position [45, 0]
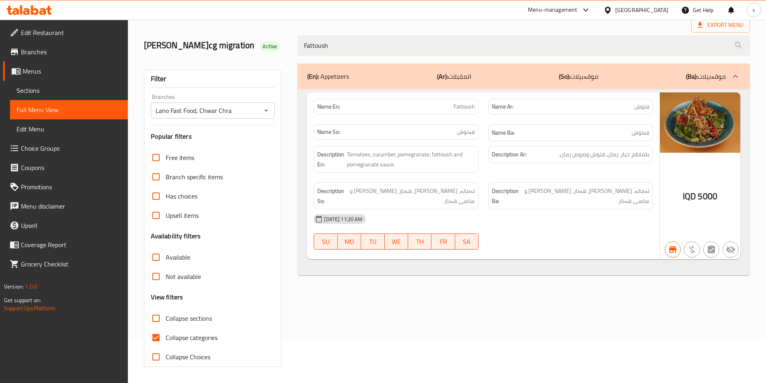
type input "Fattoush"
click at [159, 335] on input "Collapse categories" at bounding box center [155, 337] width 19 height 19
checkbox input "false"
click at [47, 89] on span "Sections" at bounding box center [68, 91] width 105 height 10
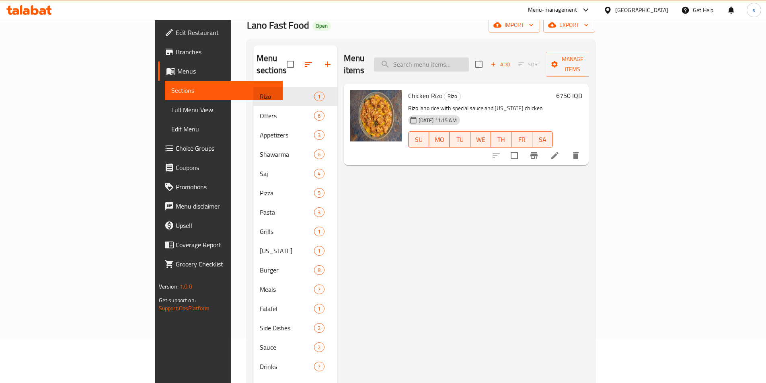
click at [469, 58] on input "search" at bounding box center [421, 65] width 95 height 14
paste input "Meat Saj"
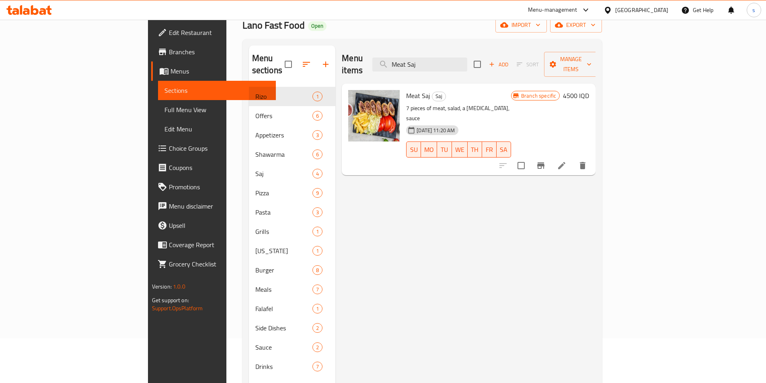
type input "Meat Saj"
click at [573, 159] on li at bounding box center [562, 166] width 23 height 14
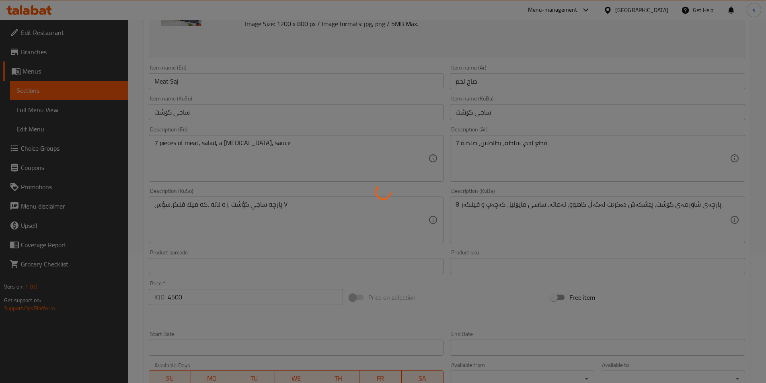
scroll to position [138, 0]
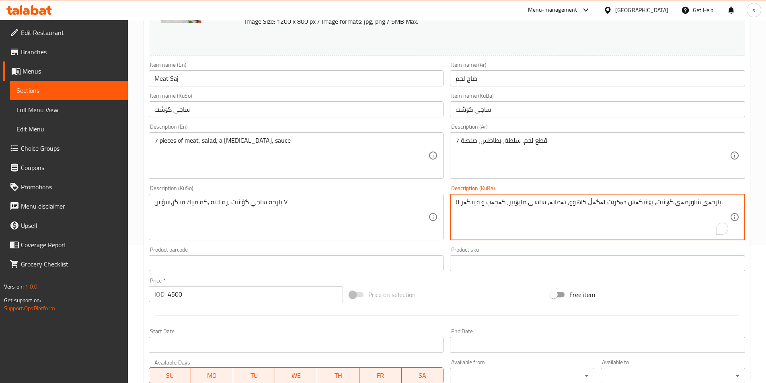
click at [585, 208] on textarea "8 پارچەی شاورمەی گۆشت، پێشکەش دەکرێت لەگەڵ کاهوو، تەماتە، ساسی مایۆنیز، کەچەپ و…" at bounding box center [593, 217] width 274 height 38
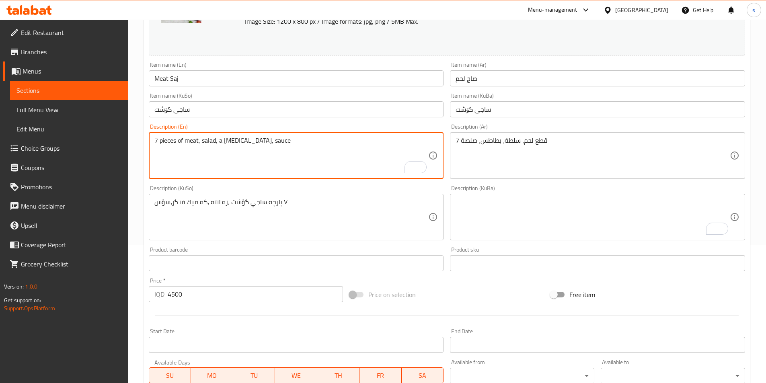
click at [224, 140] on textarea "7 pieces of meat, salad, a [MEDICAL_DATA], sauce" at bounding box center [291, 156] width 274 height 38
click at [232, 142] on textarea "7 pieces of meat, salad, [MEDICAL_DATA] and sauce" at bounding box center [291, 156] width 274 height 38
type textarea "7 pieces of meat, salad, [MEDICAL_DATA] and sauce"
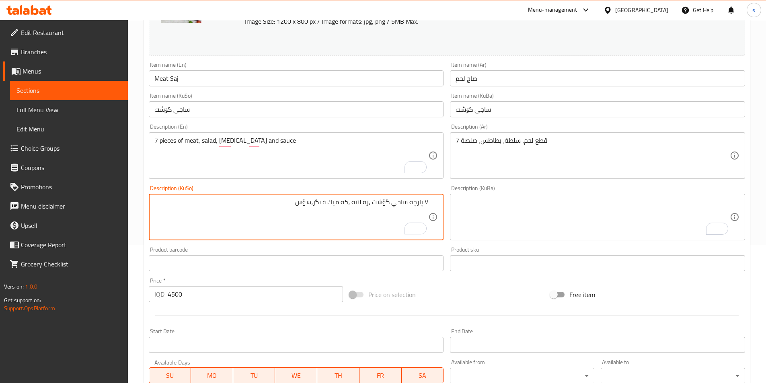
drag, startPoint x: 425, startPoint y: 205, endPoint x: 435, endPoint y: 201, distance: 11.1
click at [435, 201] on div "٧ پارچه ساجي گؤشت ،زه لاته ،كه ميك فنگر،سؤس Description (KuSo)" at bounding box center [296, 217] width 295 height 47
click at [391, 206] on textarea "7 پارچه ساجي گؤشت ،زه لاته ،كه ميك فنگر،سؤس" at bounding box center [291, 217] width 274 height 38
type textarea "7 پارچه ساجی گۆشت ،زەڵاتە، كه مێک فینگەر و سۆس"
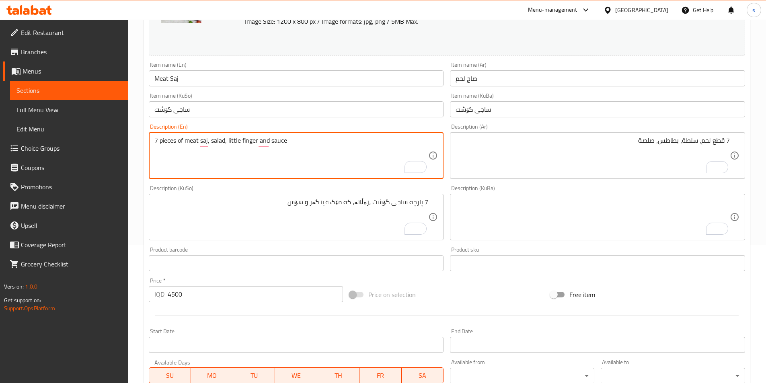
type textarea "7 pieces of meat saj, salad, little finger and sauce"
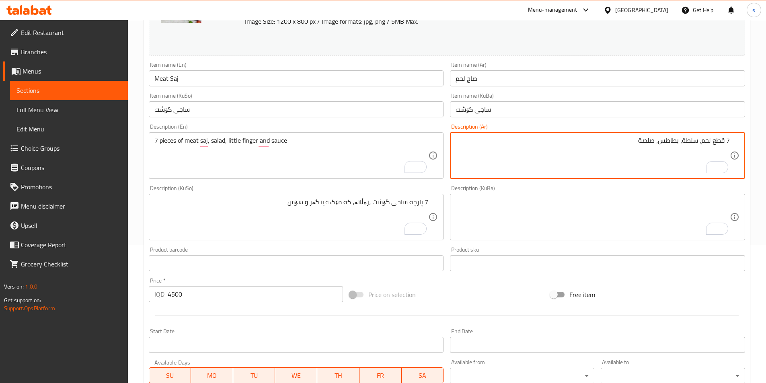
click at [711, 142] on textarea "7 قطع لحم، سلطة، بطاطس، صلصة" at bounding box center [593, 156] width 274 height 38
click at [638, 145] on textarea "7 قطع من صاج لحم، سلطة، بطاطس، صلصة" at bounding box center [593, 156] width 274 height 38
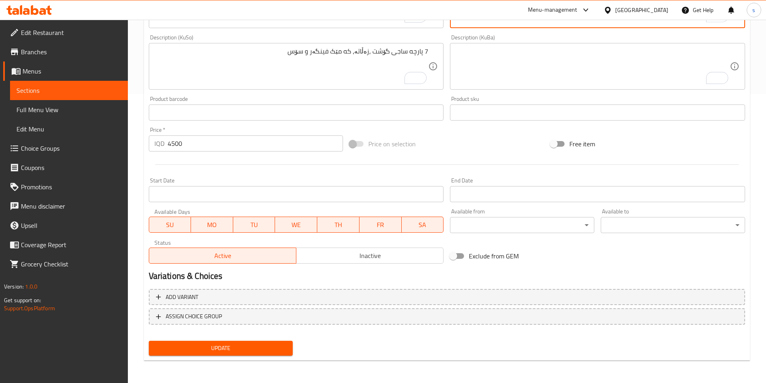
type textarea "7 قطع من صاج لحم، سلطة، قليل من بطاطا [GEOGRAPHIC_DATA] وصلصة"
click at [237, 345] on span "Update" at bounding box center [221, 349] width 132 height 10
